Goal: Information Seeking & Learning: Learn about a topic

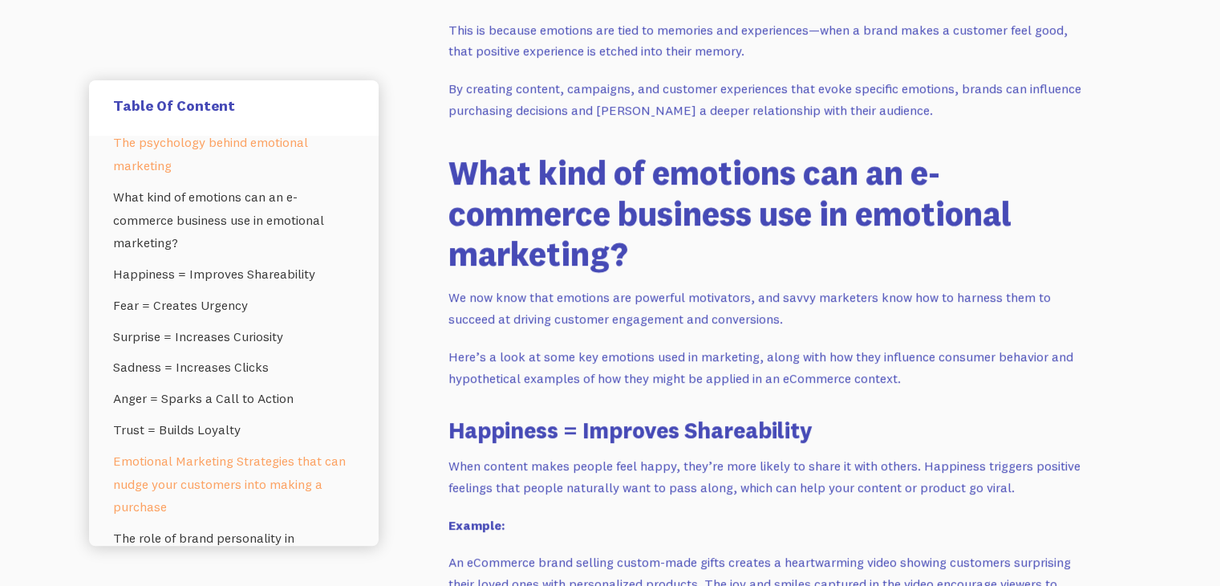
scroll to position [2, 0]
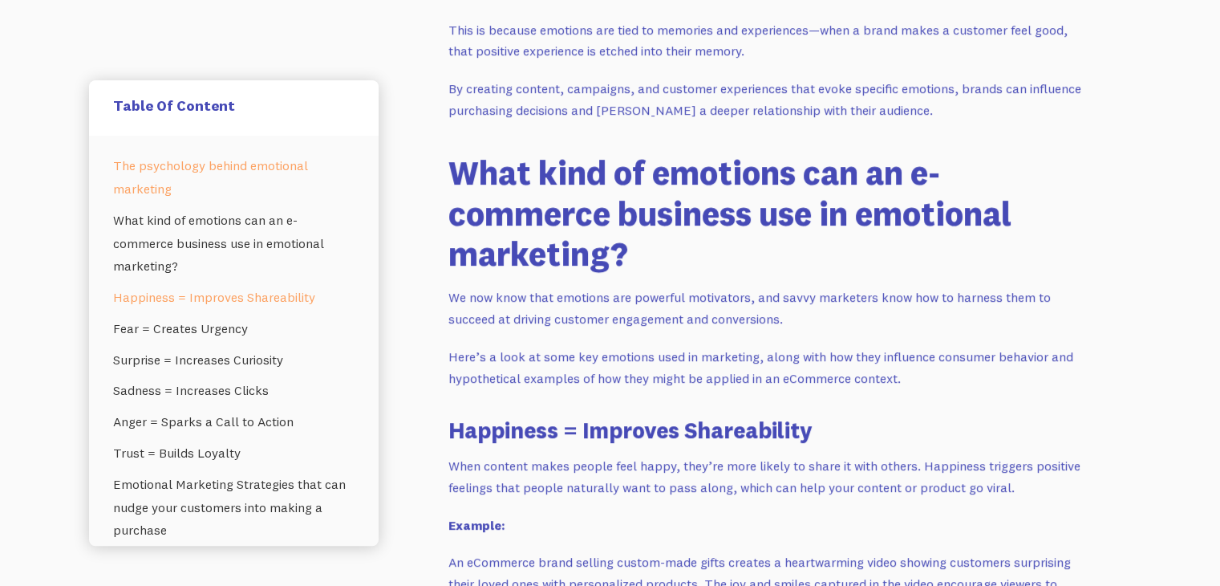
click at [189, 289] on link "Happiness = Improves Shareability" at bounding box center [234, 297] width 242 height 31
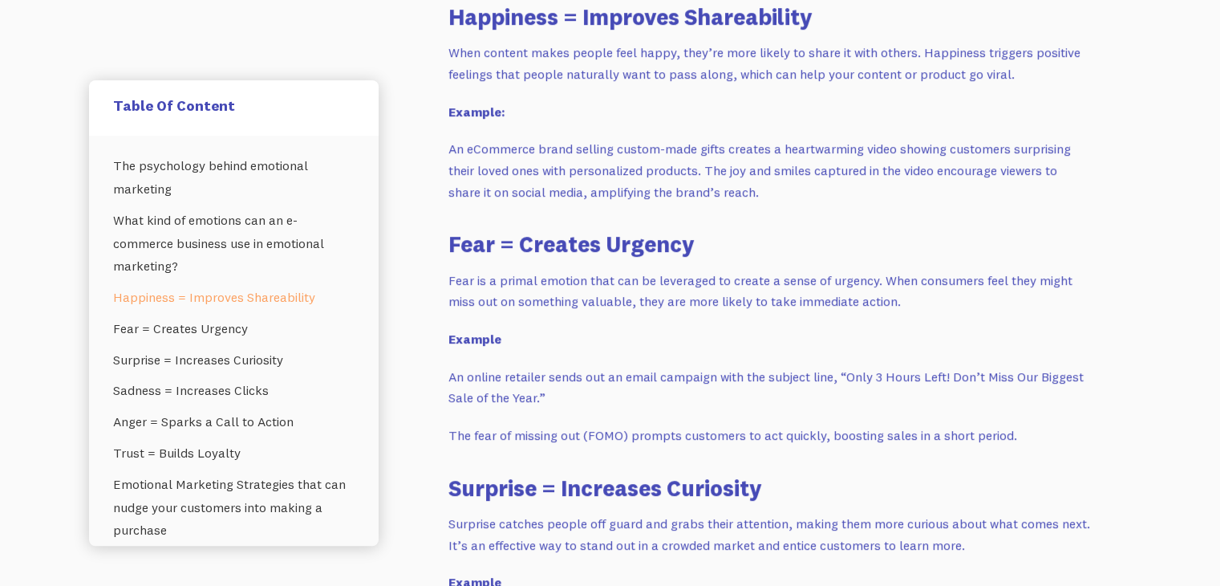
click at [599, 57] on p "When content makes people feel happy, they’re more likely to share it with othe…" at bounding box center [770, 63] width 642 height 43
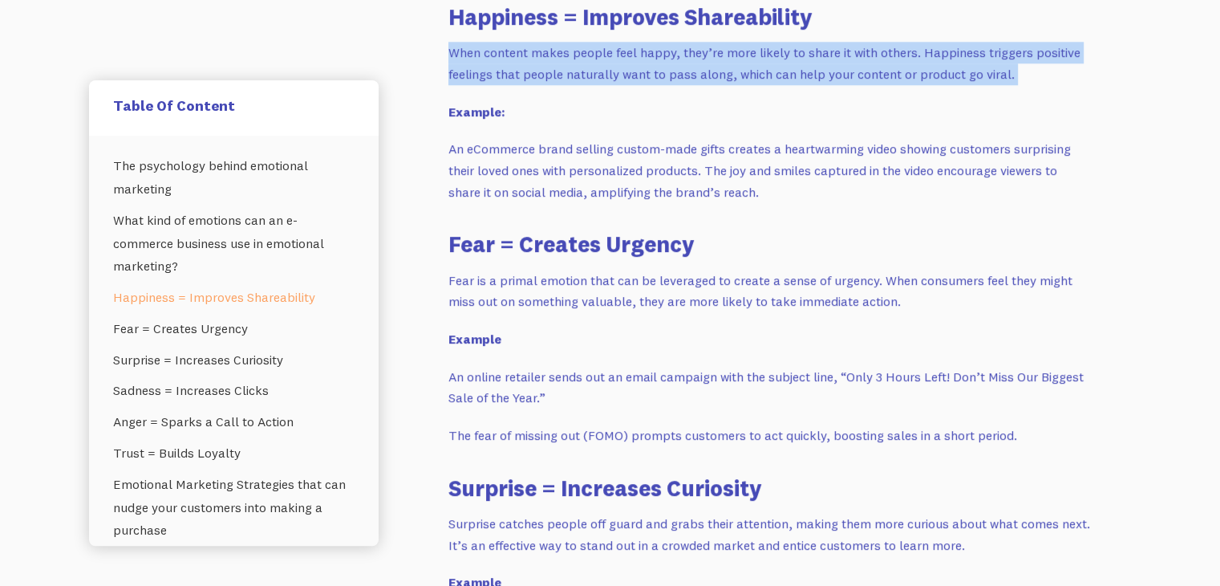
click at [599, 57] on p "When content makes people feel happy, they’re more likely to share it with othe…" at bounding box center [770, 63] width 642 height 43
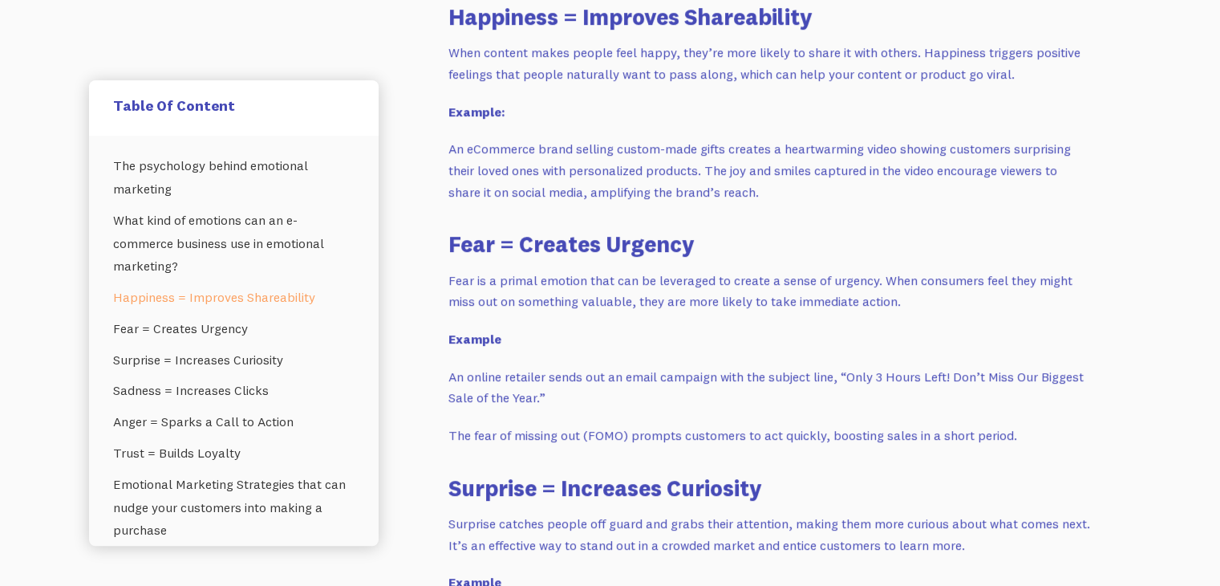
click at [667, 272] on p "Fear is a primal emotion that can be leveraged to create a sense of urgency. Wh…" at bounding box center [770, 291] width 642 height 43
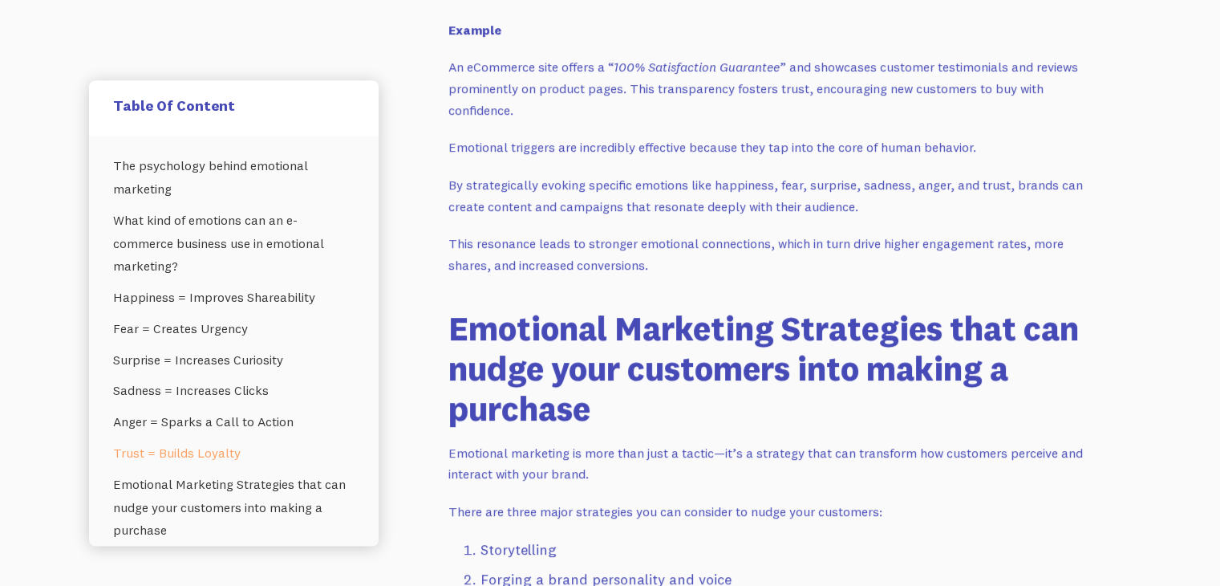
scroll to position [2895, 0]
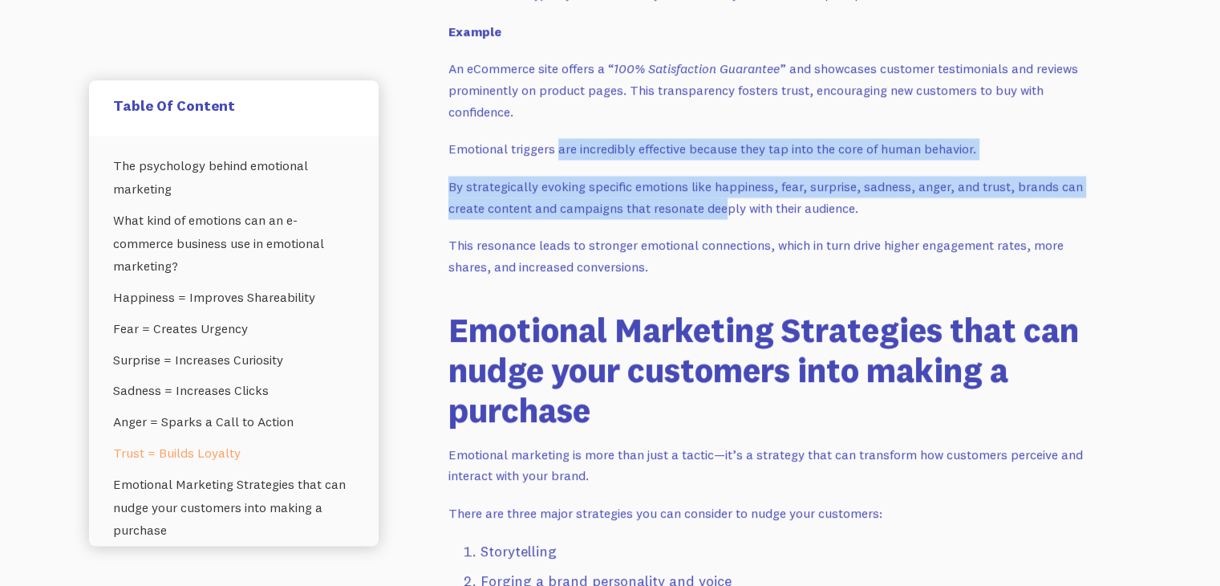
drag, startPoint x: 559, startPoint y: 144, endPoint x: 725, endPoint y: 200, distance: 175.1
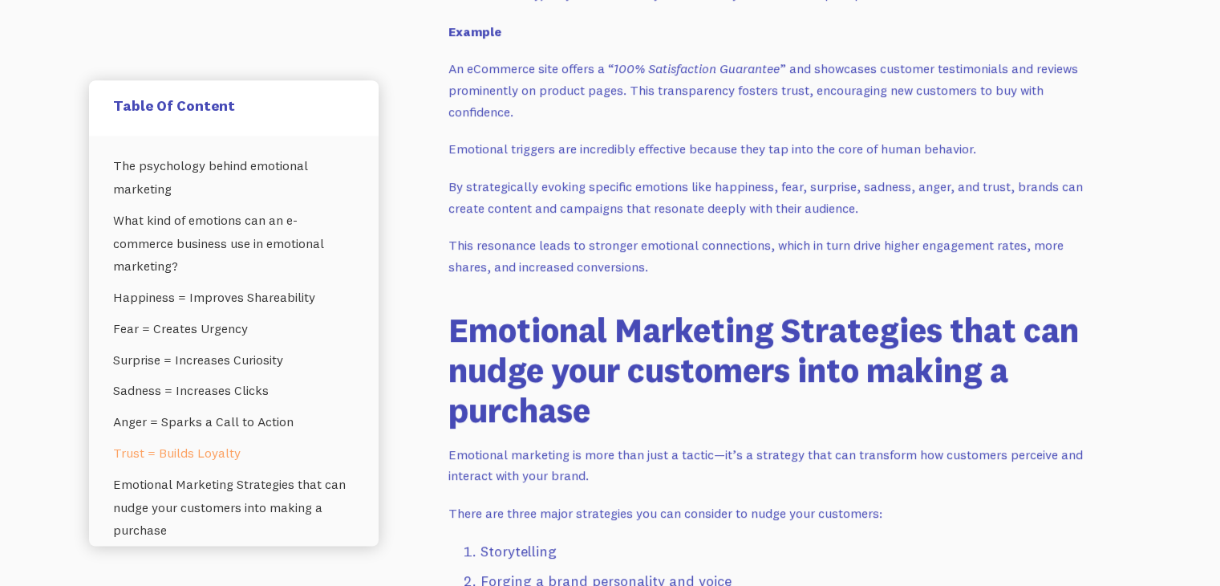
click at [787, 206] on p "By strategically evoking specific emotions like happiness, fear, surprise, sadn…" at bounding box center [770, 197] width 642 height 43
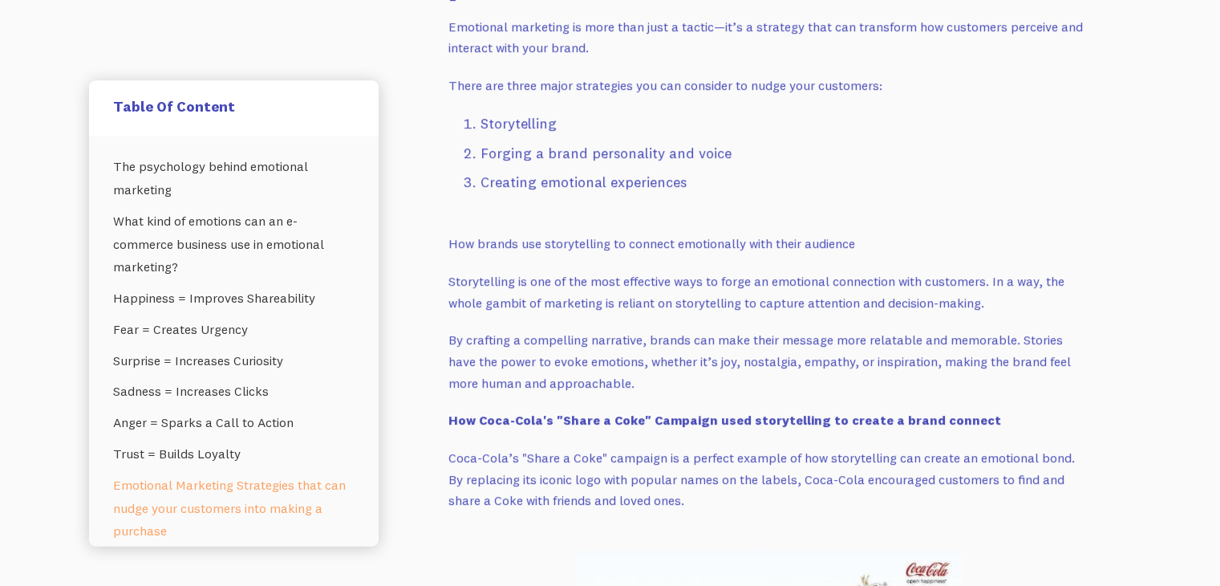
scroll to position [3326, 0]
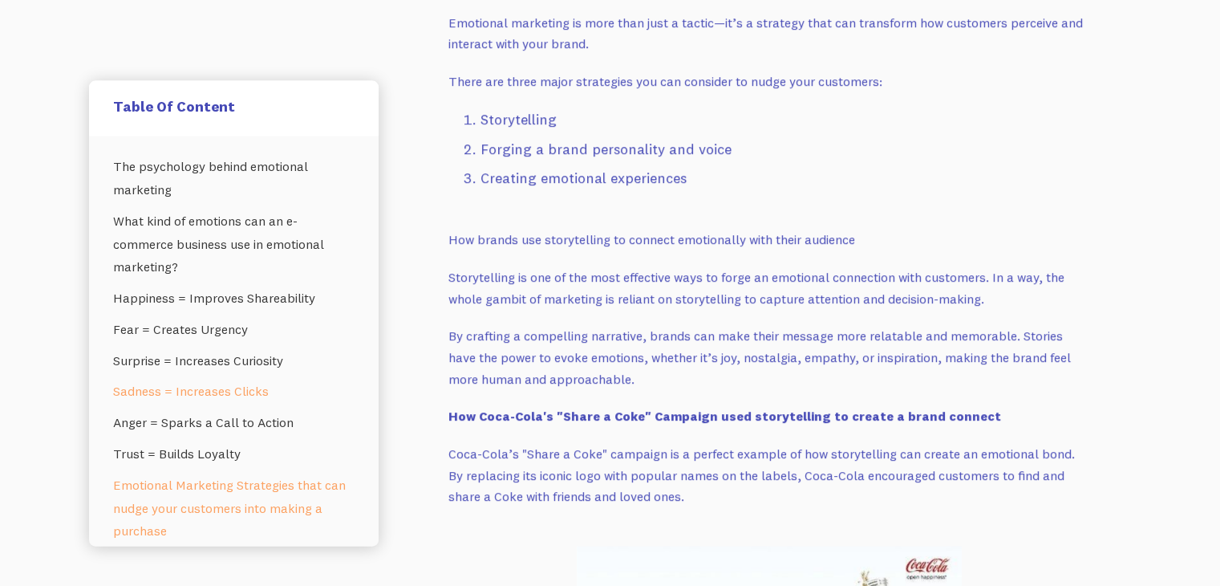
click at [236, 399] on link "Sadness = Increases Clicks" at bounding box center [234, 391] width 242 height 31
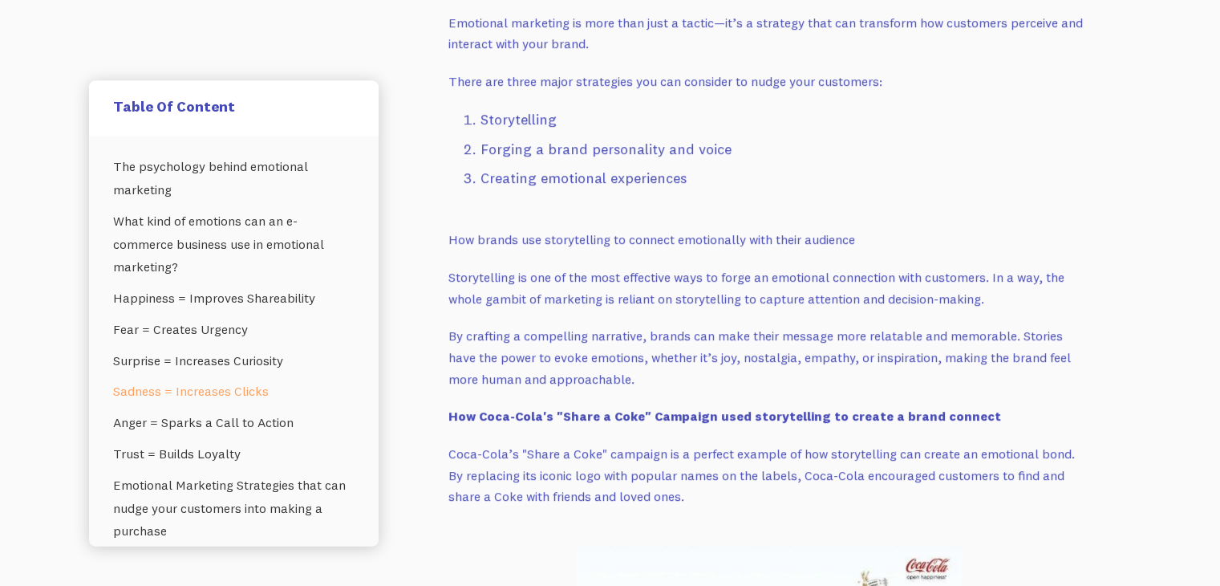
scroll to position [2323, 0]
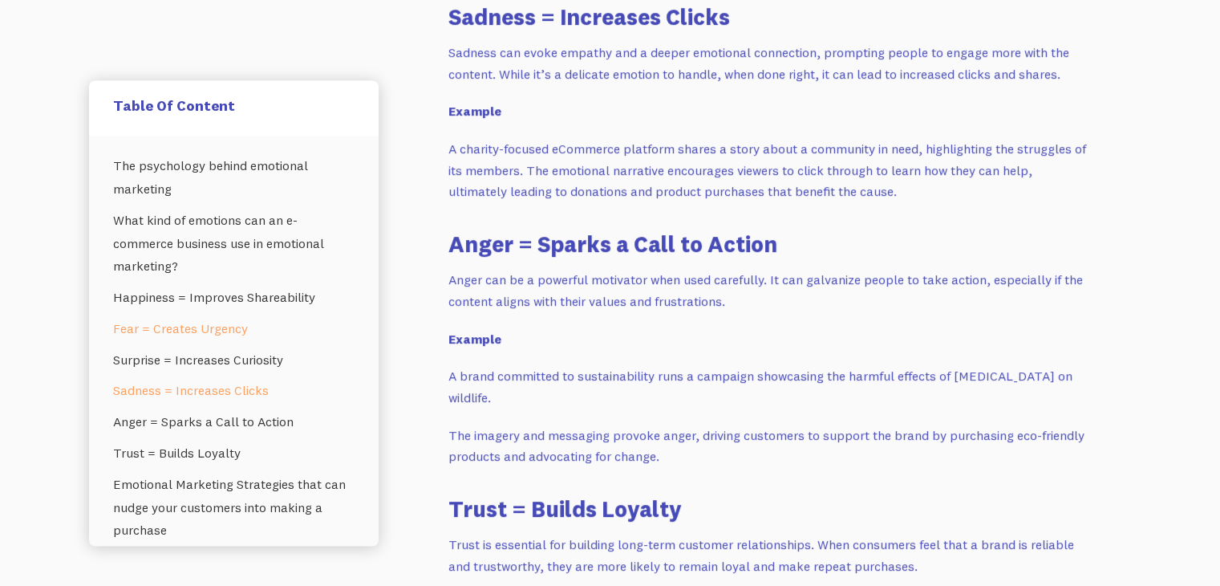
click at [212, 326] on link "Fear = Creates Urgency" at bounding box center [234, 328] width 242 height 31
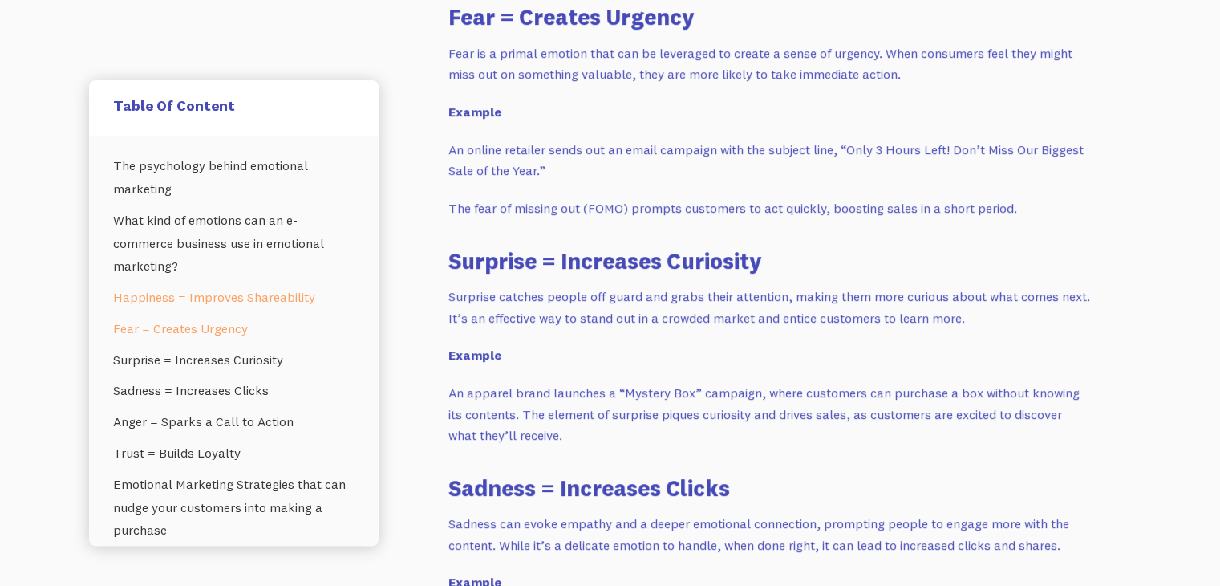
click at [209, 294] on link "Happiness = Improves Shareability" at bounding box center [234, 297] width 242 height 31
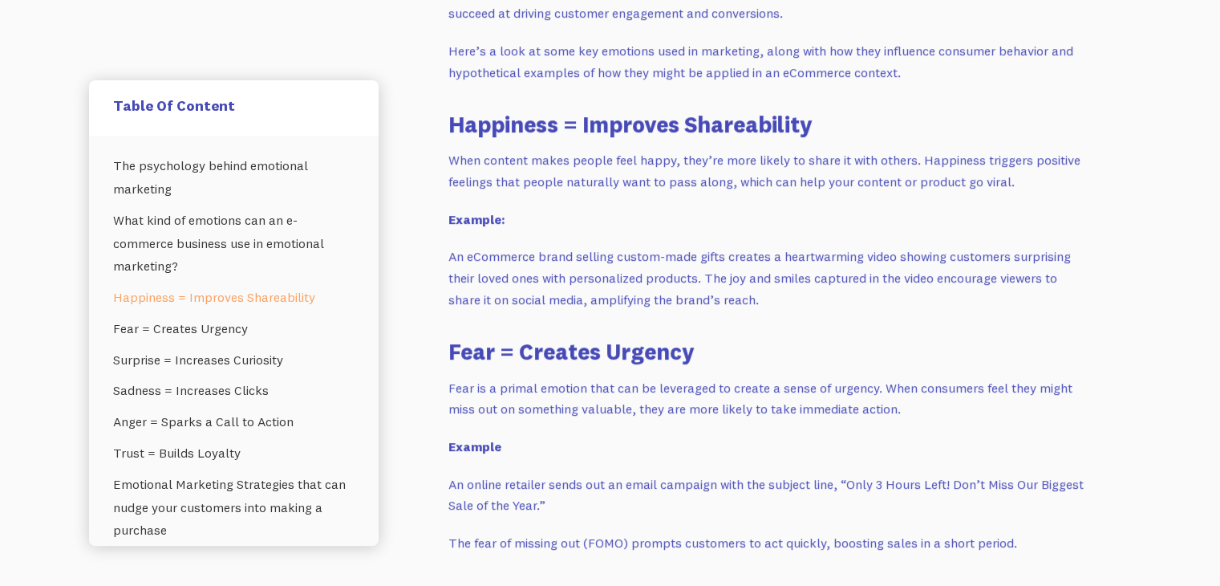
scroll to position [1518, 0]
